Goal: Task Accomplishment & Management: Manage account settings

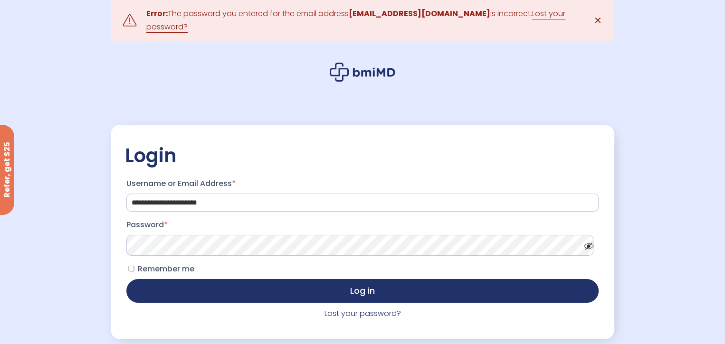
click at [586, 242] on span at bounding box center [586, 243] width 14 height 7
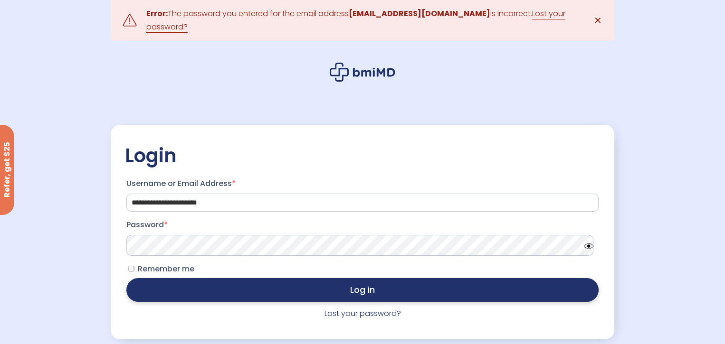
click at [161, 284] on button "Log in" at bounding box center [362, 290] width 472 height 24
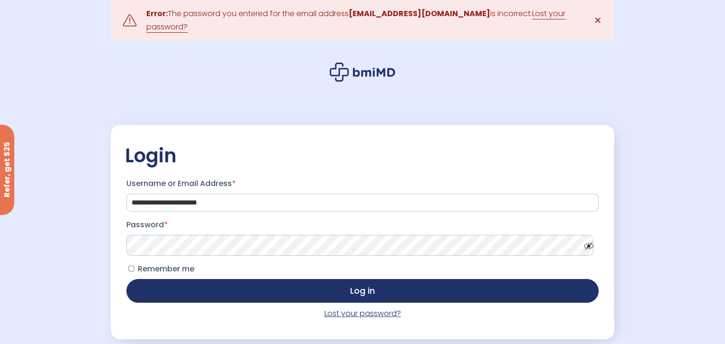
click at [342, 311] on link "Lost your password?" at bounding box center [363, 313] width 76 height 11
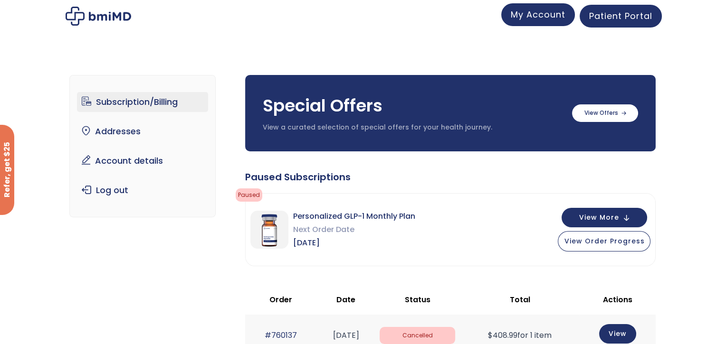
click at [537, 18] on span "My Account" at bounding box center [538, 15] width 55 height 12
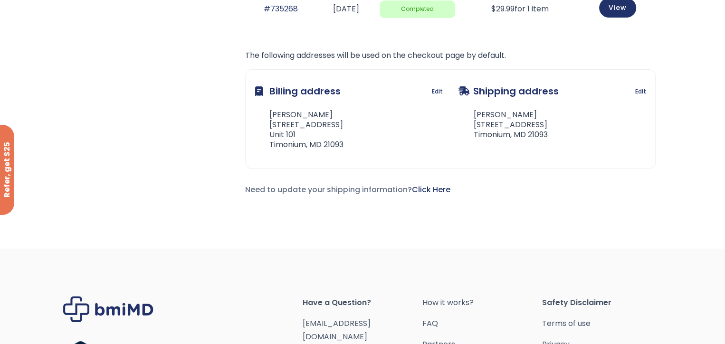
scroll to position [380, 0]
